Goal: Information Seeking & Learning: Learn about a topic

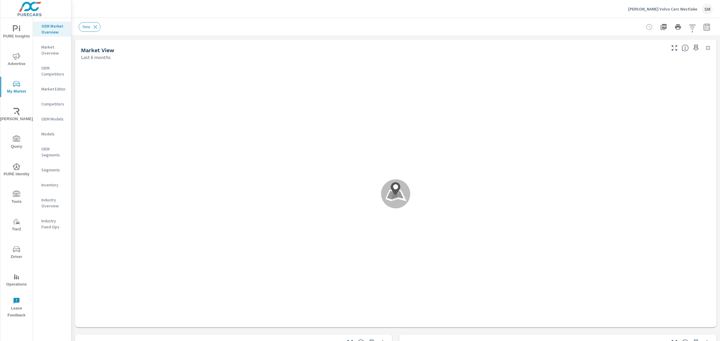
click at [17, 196] on icon "nav menu" at bounding box center [16, 194] width 7 height 6
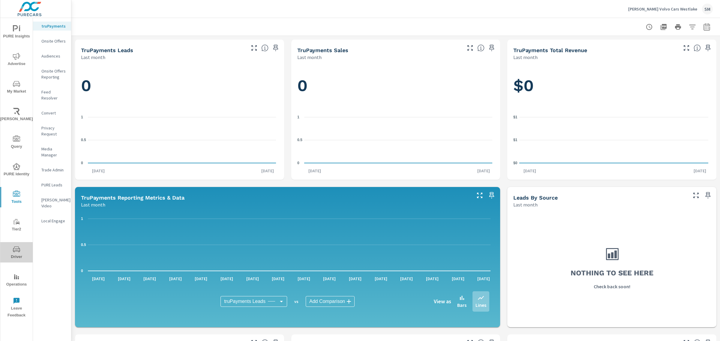
click at [12, 246] on span "Driver" at bounding box center [16, 253] width 29 height 15
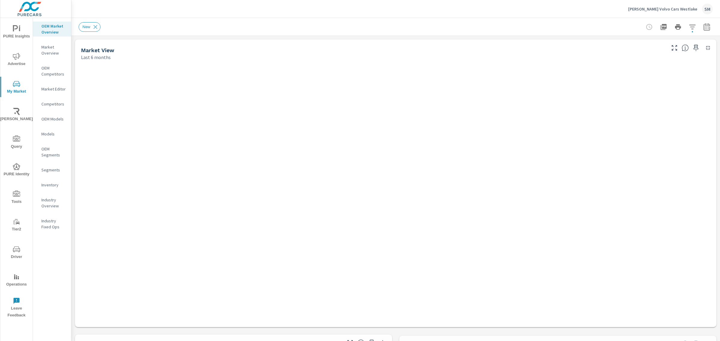
click at [16, 248] on icon "nav menu" at bounding box center [16, 249] width 7 height 7
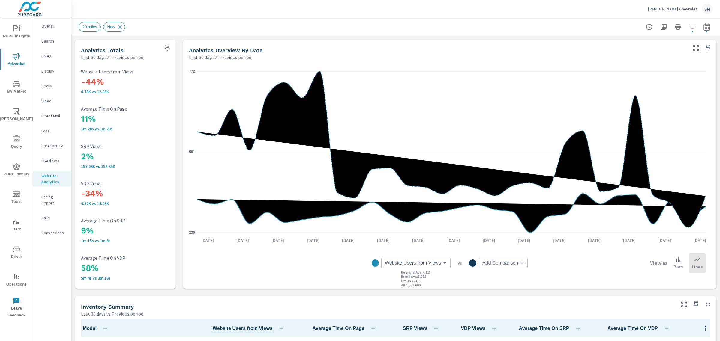
scroll to position [0, 0]
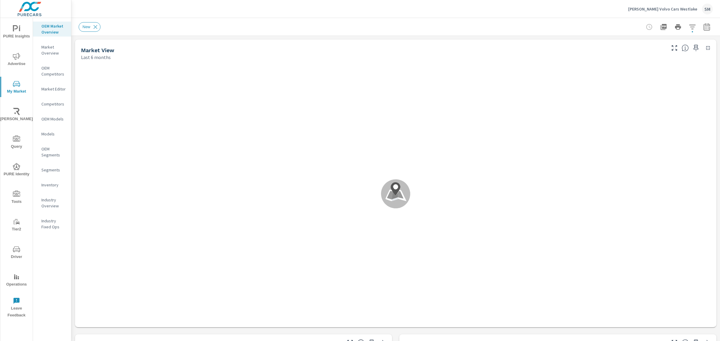
scroll to position [0, 0]
click at [16, 251] on icon "nav menu" at bounding box center [16, 249] width 7 height 6
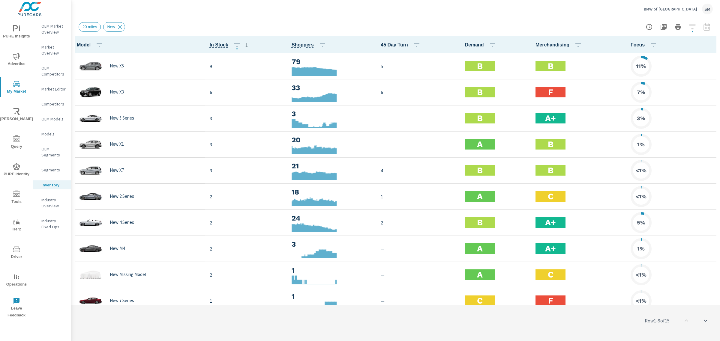
scroll to position [0, 0]
click at [689, 23] on icon "button" at bounding box center [692, 26] width 7 height 7
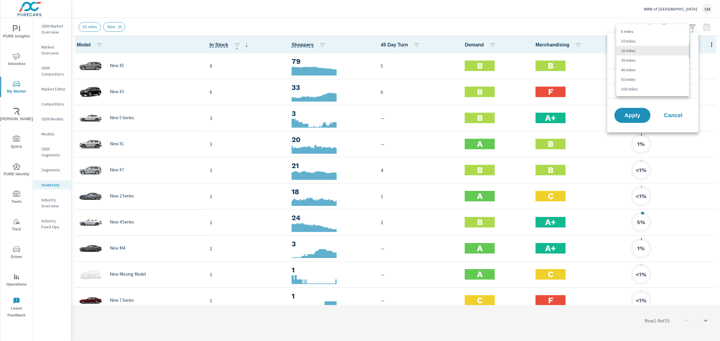
click at [657, 52] on body "PURE Insights Advertise My Market Riley AI Query PURE Identity Tools Tier2 Driv…" at bounding box center [360, 170] width 720 height 341
click at [633, 57] on li "30 miles" at bounding box center [652, 60] width 73 height 10
type Distance "30"
click at [630, 115] on span "Apply" at bounding box center [632, 116] width 25 height 6
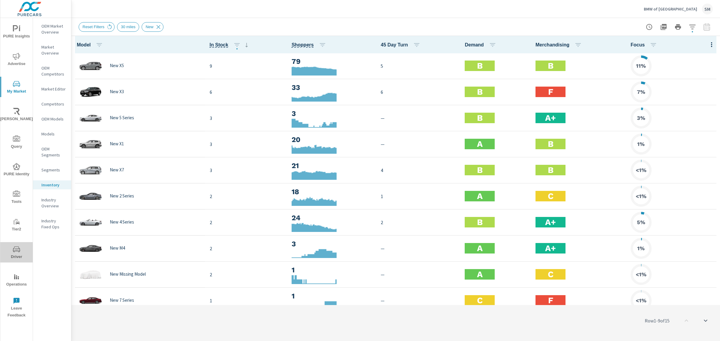
click at [14, 251] on icon "nav menu" at bounding box center [16, 249] width 7 height 7
click at [692, 24] on icon "button" at bounding box center [692, 26] width 7 height 7
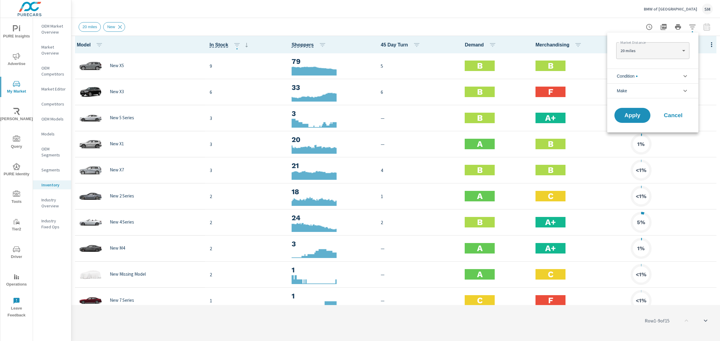
click at [652, 75] on li "Condition" at bounding box center [652, 76] width 91 height 15
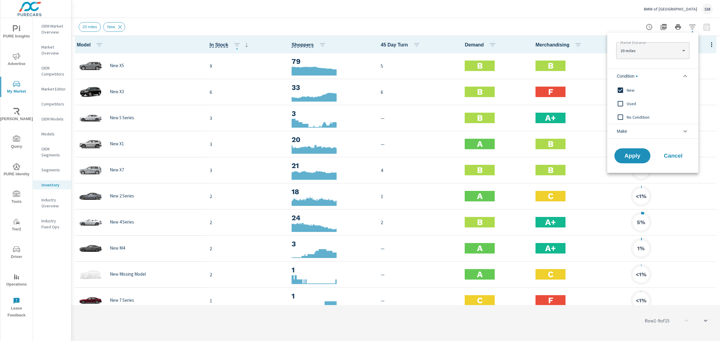
click at [652, 75] on li "Condition" at bounding box center [652, 76] width 91 height 15
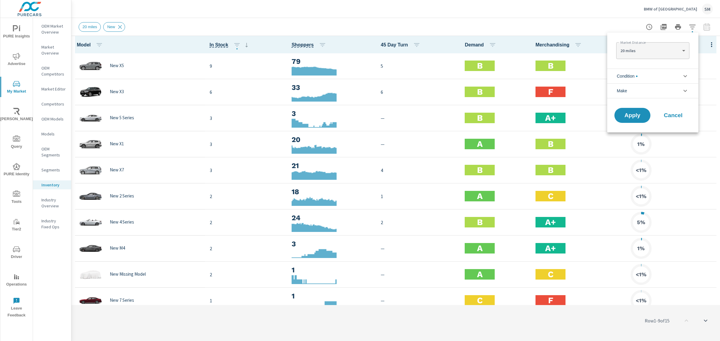
click at [675, 53] on body "PURE Insights Advertise My Market Riley AI Query PURE Identity Tools Tier2 Driv…" at bounding box center [360, 170] width 720 height 341
click at [612, 38] on div at bounding box center [360, 170] width 720 height 341
click at [626, 73] on span "Condition" at bounding box center [627, 76] width 21 height 14
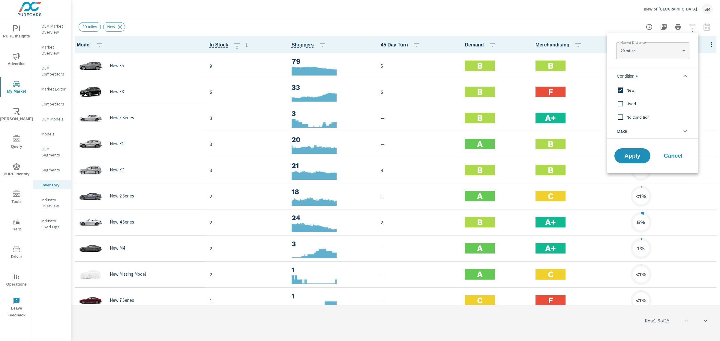
click at [620, 117] on input "filter options" at bounding box center [620, 117] width 13 height 13
click at [628, 153] on span "Apply" at bounding box center [632, 156] width 25 height 6
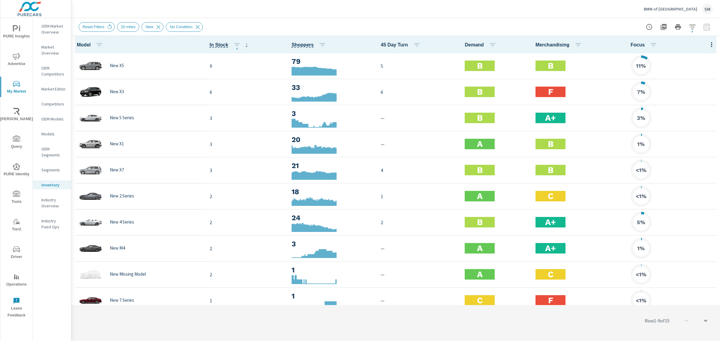
click at [692, 32] on button "button" at bounding box center [692, 27] width 12 height 12
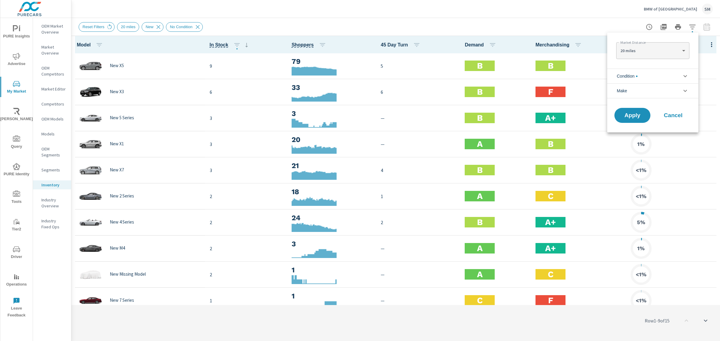
scroll to position [27, 0]
click at [651, 76] on li "Condition" at bounding box center [652, 76] width 91 height 15
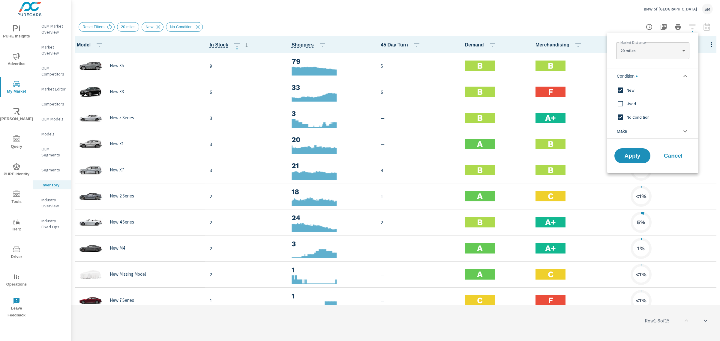
scroll to position [0, 0]
click at [618, 116] on input "filter options" at bounding box center [620, 117] width 13 height 13
click at [647, 130] on li "Make" at bounding box center [652, 131] width 91 height 15
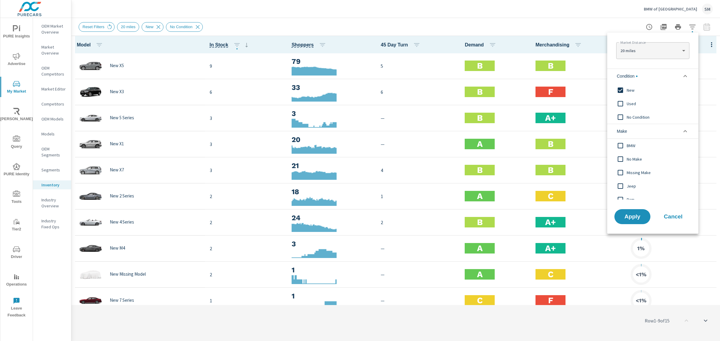
click at [619, 146] on input "filter options" at bounding box center [620, 145] width 13 height 13
click at [623, 217] on span "Apply" at bounding box center [632, 217] width 25 height 6
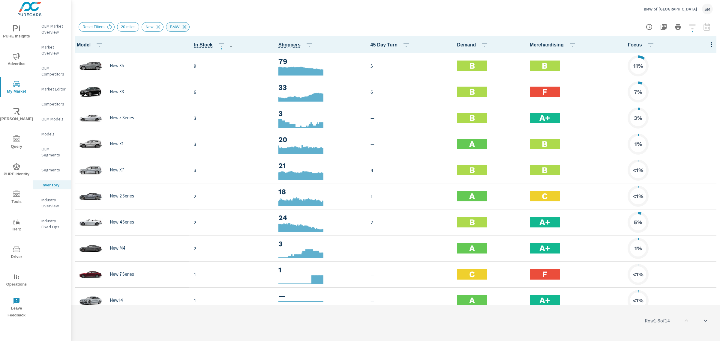
click at [181, 26] on icon at bounding box center [184, 27] width 7 height 7
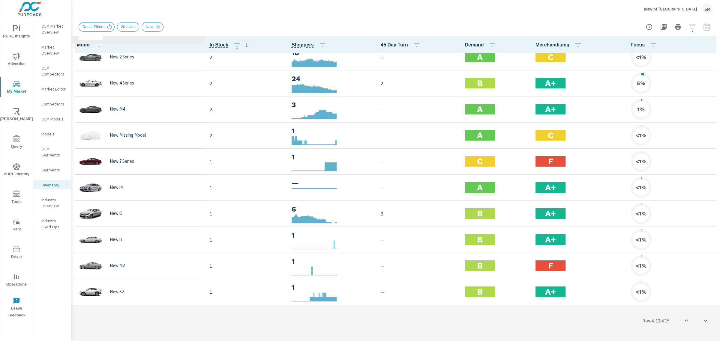
scroll to position [140, 0]
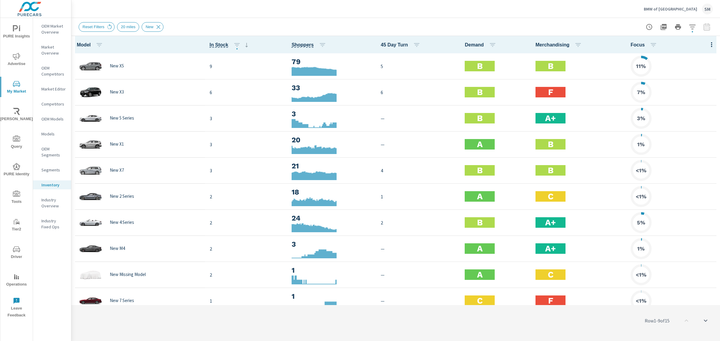
click at [707, 27] on div at bounding box center [678, 27] width 70 height 12
click at [696, 27] on button "button" at bounding box center [692, 27] width 12 height 12
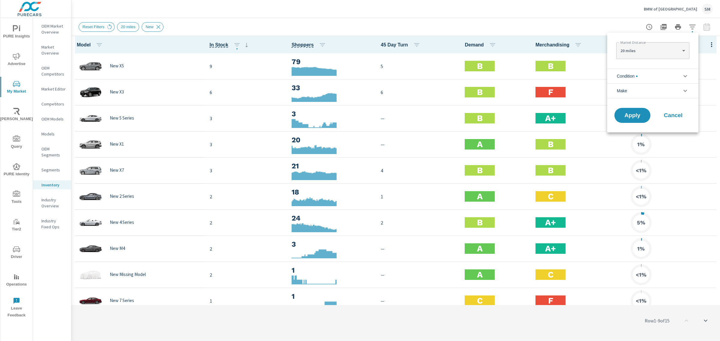
click at [654, 90] on li "Make" at bounding box center [652, 90] width 91 height 15
click at [652, 78] on li "Condition" at bounding box center [652, 76] width 91 height 15
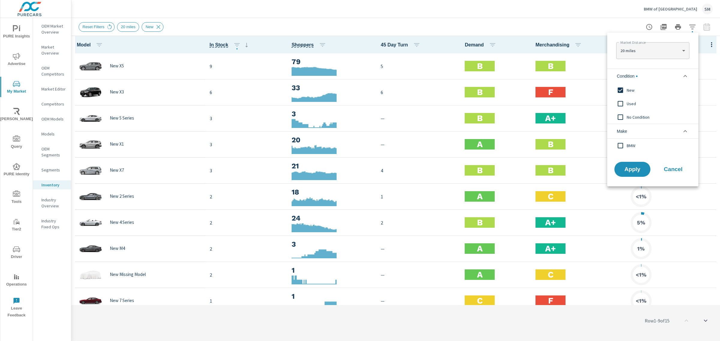
click at [619, 90] on input "filter options" at bounding box center [620, 90] width 13 height 13
click at [621, 172] on span "Apply" at bounding box center [632, 170] width 25 height 6
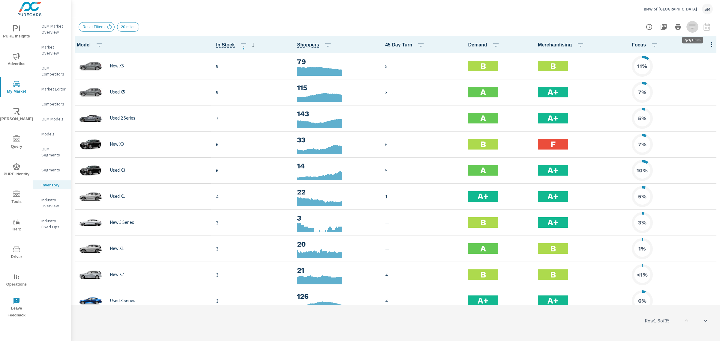
click at [690, 22] on button "button" at bounding box center [692, 27] width 12 height 12
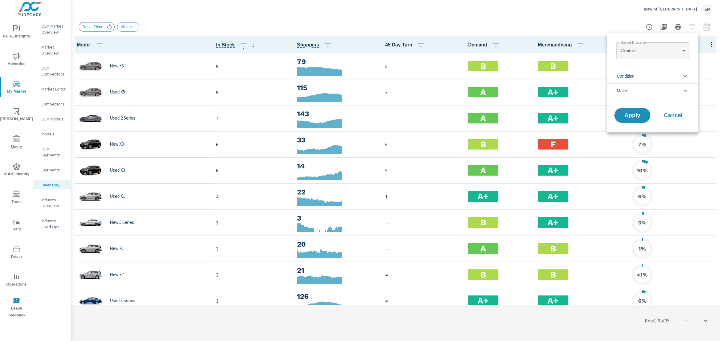
click at [662, 47] on body "PURE Insights Advertise My Market Riley AI Query PURE Identity Tools Tier2 Driv…" at bounding box center [360, 170] width 720 height 341
click at [603, 30] on div at bounding box center [360, 170] width 720 height 341
click at [640, 51] on body "PURE Insights Advertise My Market Riley AI Query PURE Identity Tools Tier2 Driv…" at bounding box center [360, 170] width 720 height 341
click at [631, 32] on li "5 miles" at bounding box center [652, 32] width 73 height 10
type Distance "5"
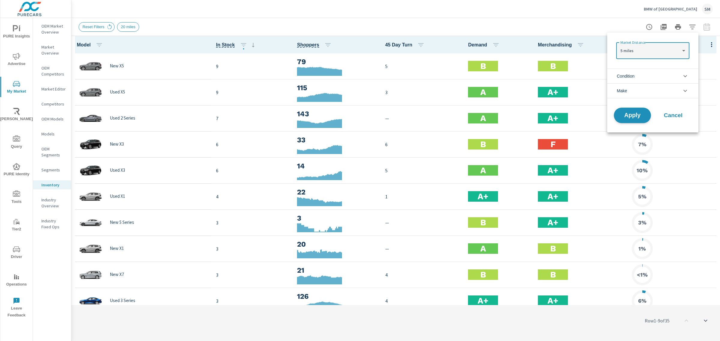
click at [632, 110] on button "Apply" at bounding box center [632, 116] width 37 height 16
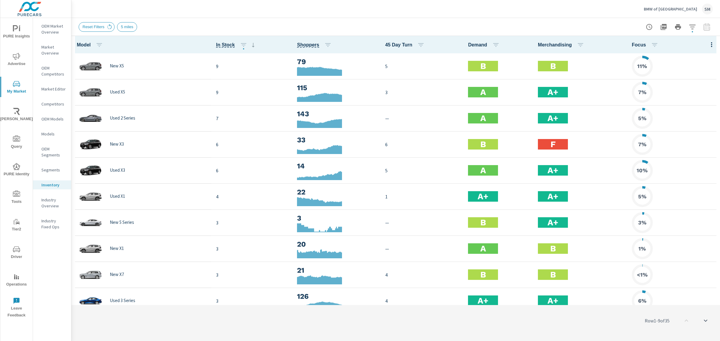
click at [686, 24] on div at bounding box center [678, 27] width 70 height 12
click at [689, 26] on icon "button" at bounding box center [692, 26] width 7 height 7
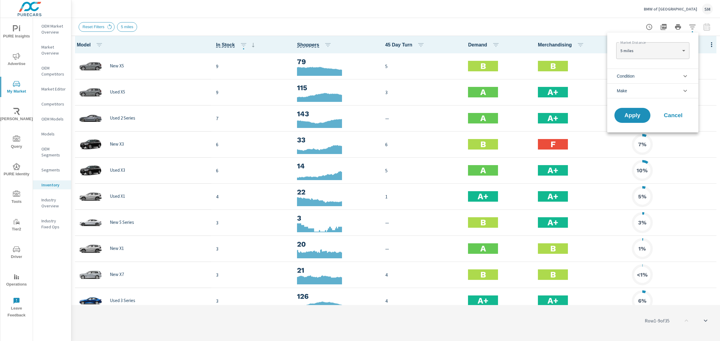
click at [637, 77] on li "Condition" at bounding box center [652, 76] width 91 height 15
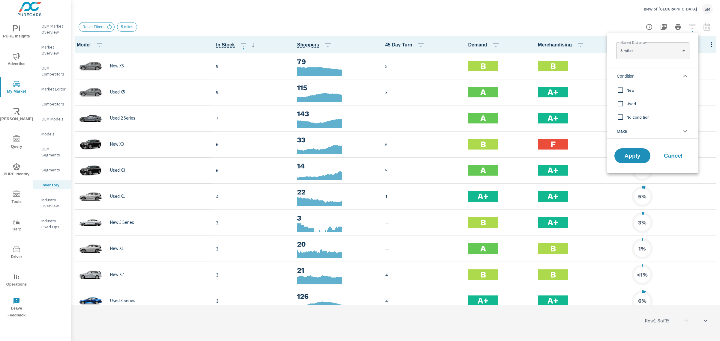
click at [622, 91] on input "filter options" at bounding box center [620, 90] width 13 height 13
click at [636, 154] on span "Apply" at bounding box center [632, 156] width 25 height 6
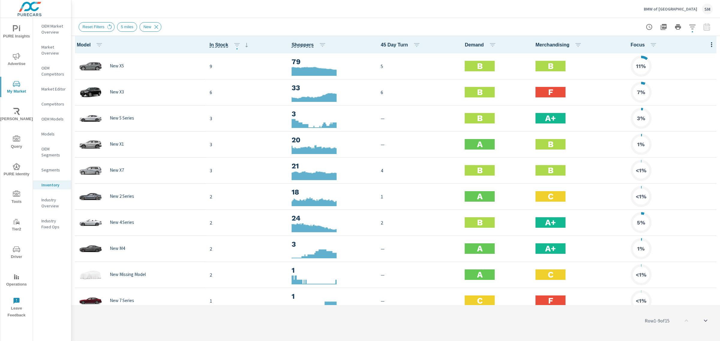
click at [708, 46] on icon "button" at bounding box center [711, 44] width 7 height 7
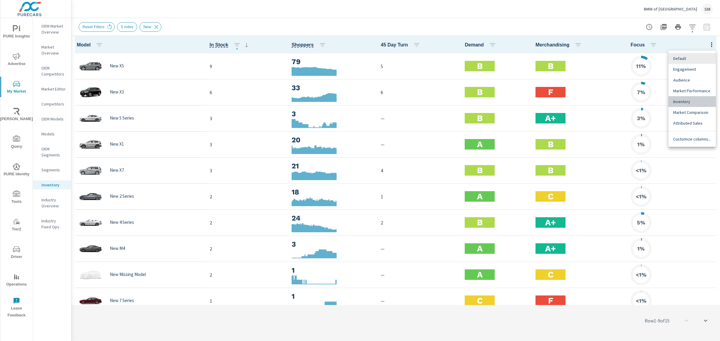
click at [687, 99] on span "Inventory" at bounding box center [692, 102] width 38 height 6
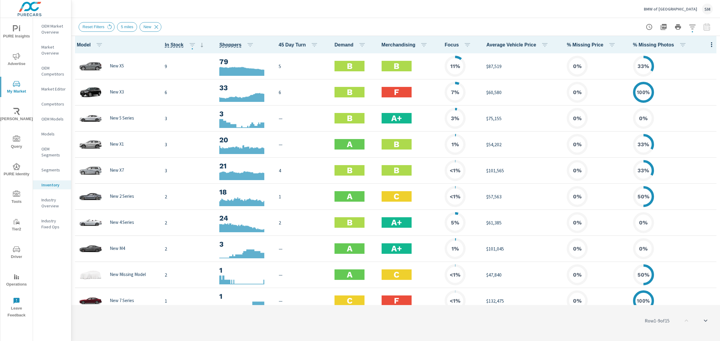
click at [14, 248] on icon "nav menu" at bounding box center [16, 249] width 7 height 6
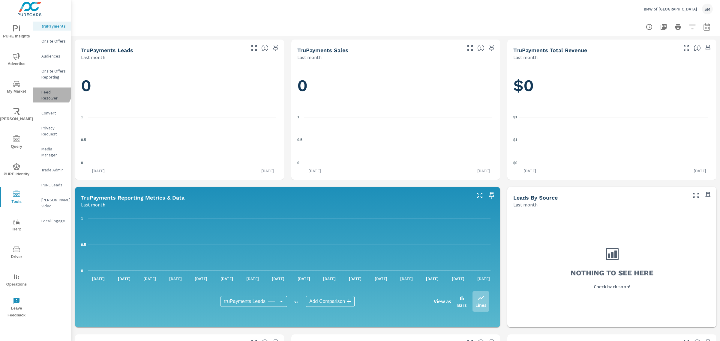
click at [51, 92] on p "Feed Resolver" at bounding box center [53, 95] width 25 height 12
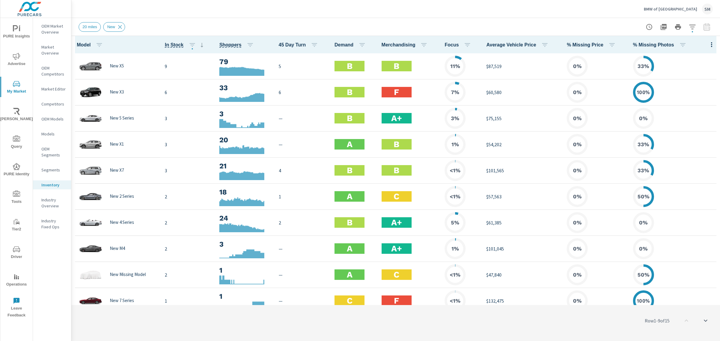
scroll to position [0, 0]
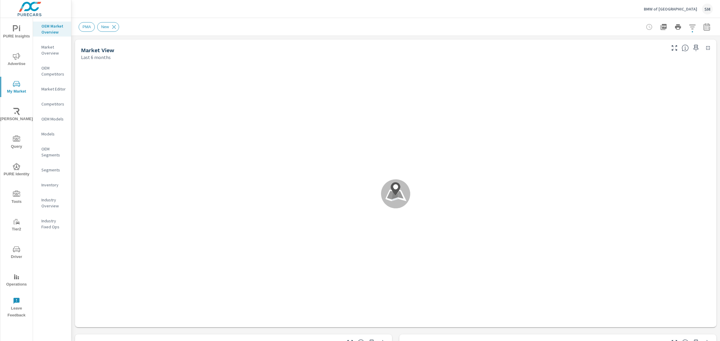
scroll to position [0, 0]
click at [50, 186] on p "Inventory" at bounding box center [53, 185] width 25 height 6
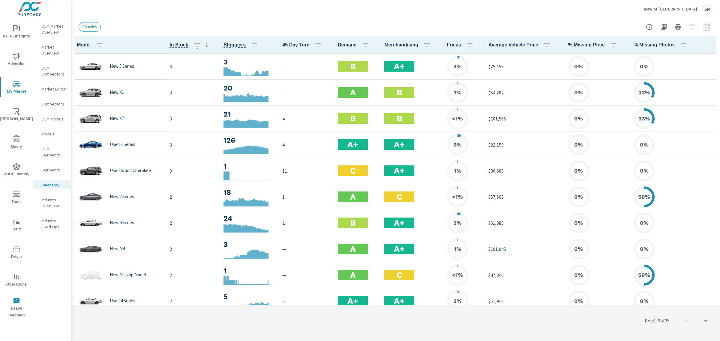
scroll to position [171, 0]
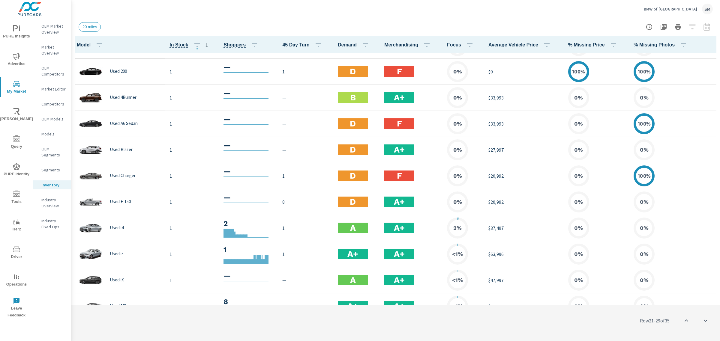
scroll to position [663, 0]
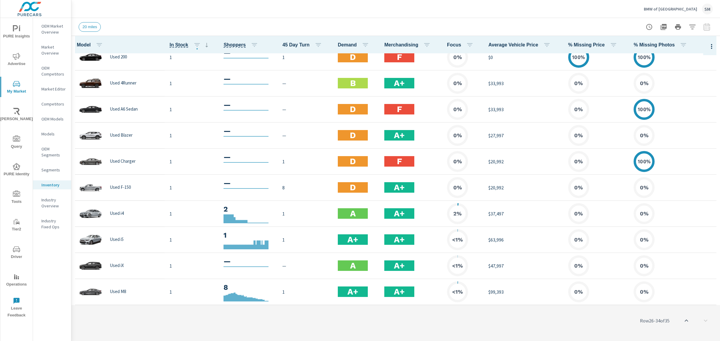
click at [205, 45] on icon at bounding box center [206, 44] width 7 height 7
click at [195, 45] on icon "button" at bounding box center [196, 44] width 7 height 7
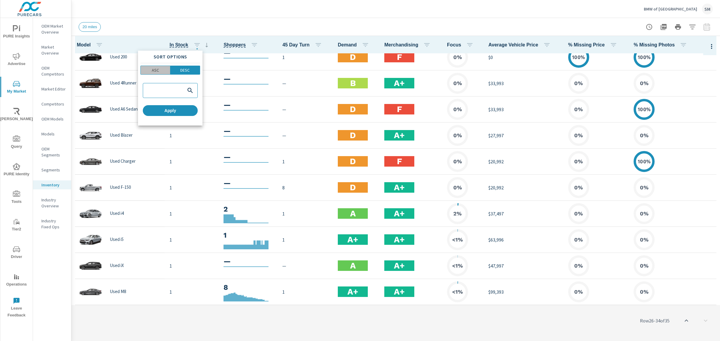
click at [164, 69] on span "ASC" at bounding box center [155, 70] width 26 height 6
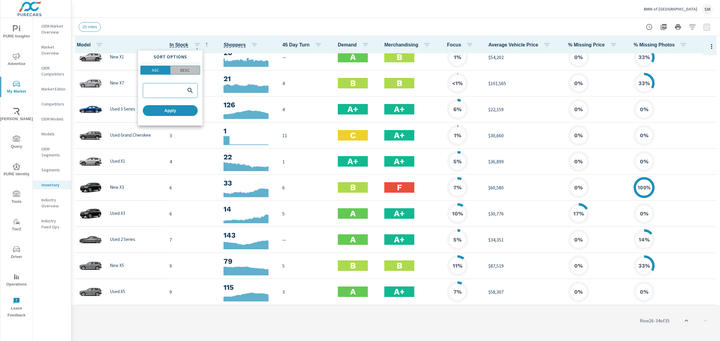
click at [182, 72] on p "DESC" at bounding box center [184, 70] width 9 height 6
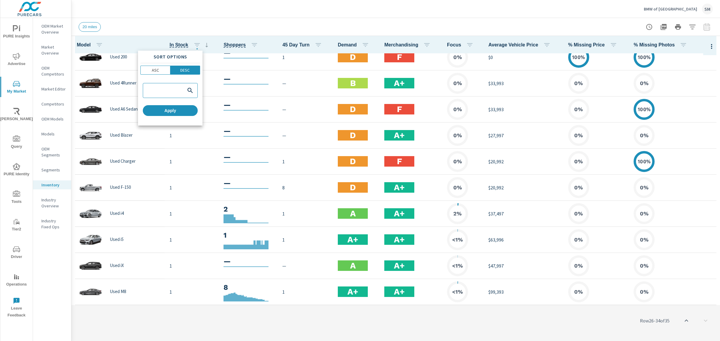
click at [176, 100] on div "Sort Options ASC DESC Apply" at bounding box center [170, 88] width 64 height 75
click at [176, 108] on span "Apply" at bounding box center [170, 110] width 50 height 5
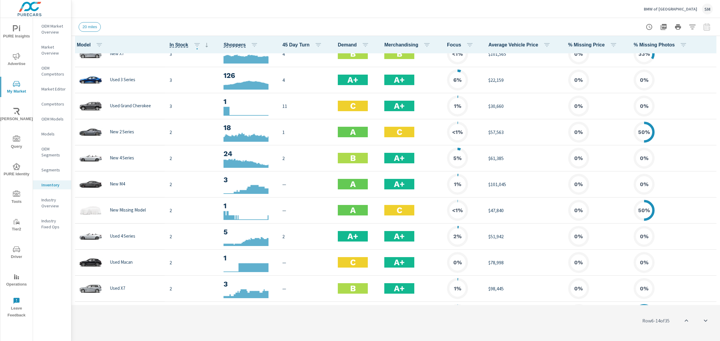
scroll to position [221, 0]
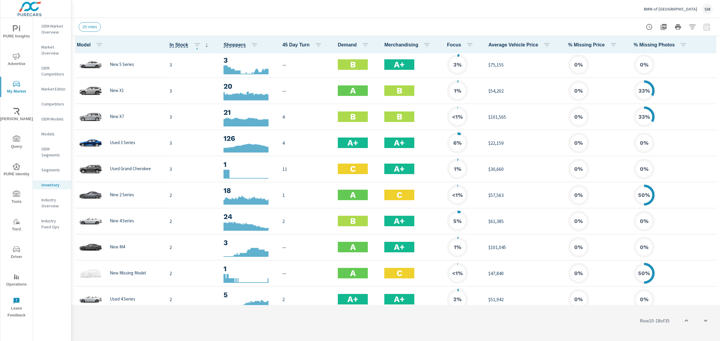
scroll to position [303, 0]
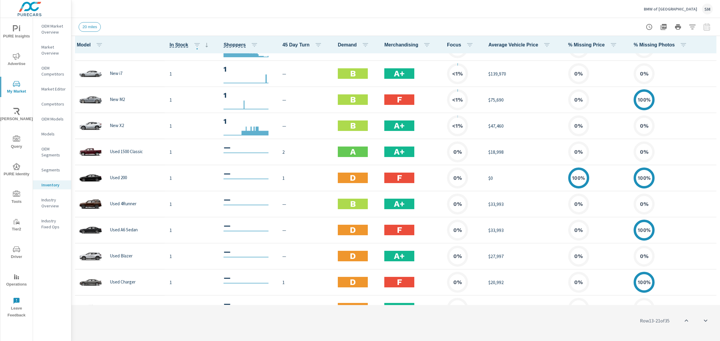
scroll to position [663, 0]
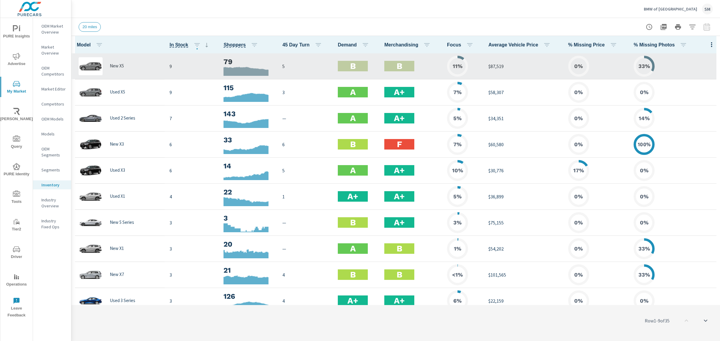
click at [121, 66] on p "New X5" at bounding box center [117, 65] width 14 height 5
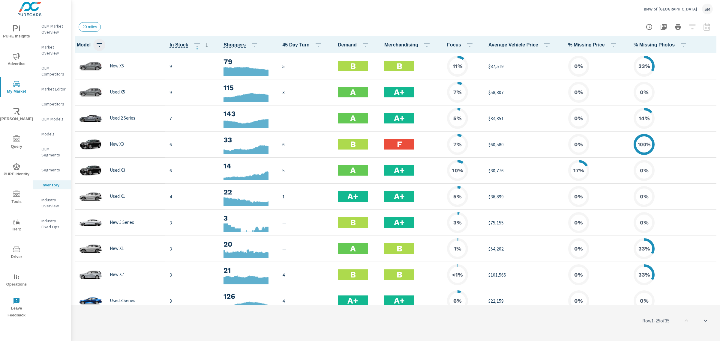
scroll to position [0, 0]
click at [708, 44] on icon "button" at bounding box center [711, 44] width 7 height 7
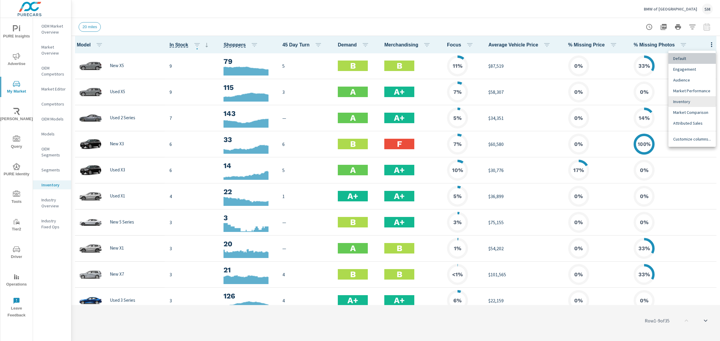
click at [684, 60] on span "Default" at bounding box center [692, 58] width 38 height 6
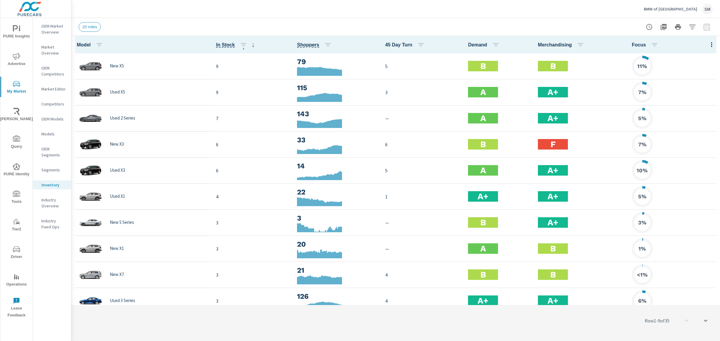
click at [669, 15] on button "BMW of Bloomington SM" at bounding box center [678, 9] width 74 height 18
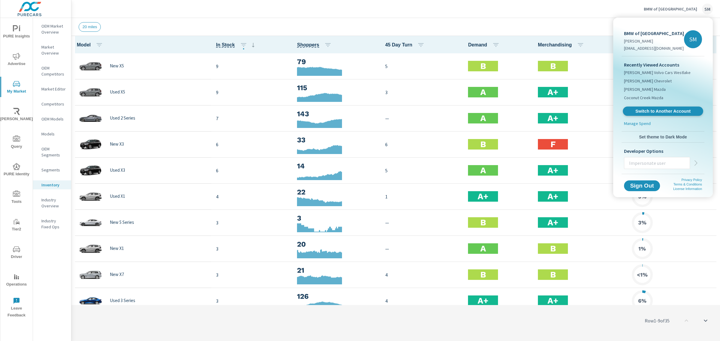
click at [651, 115] on link "Switch to Another Account" at bounding box center [663, 111] width 80 height 9
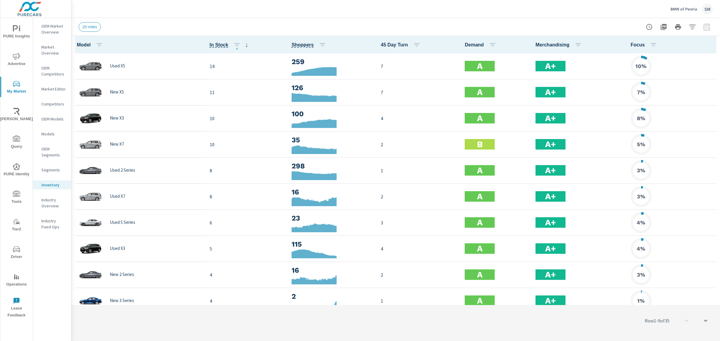
scroll to position [0, 0]
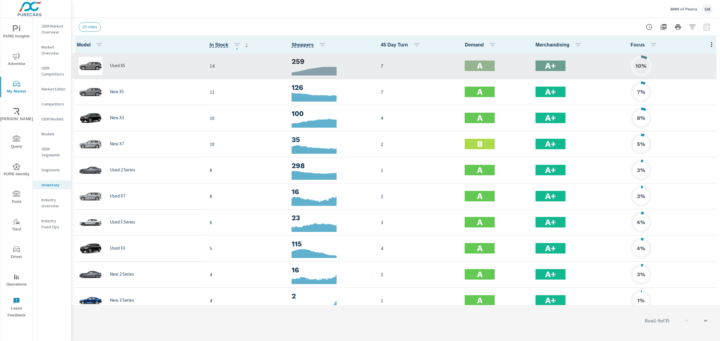
click at [171, 64] on div "Used X5" at bounding box center [138, 66] width 124 height 18
